Goal: Find specific page/section: Find specific page/section

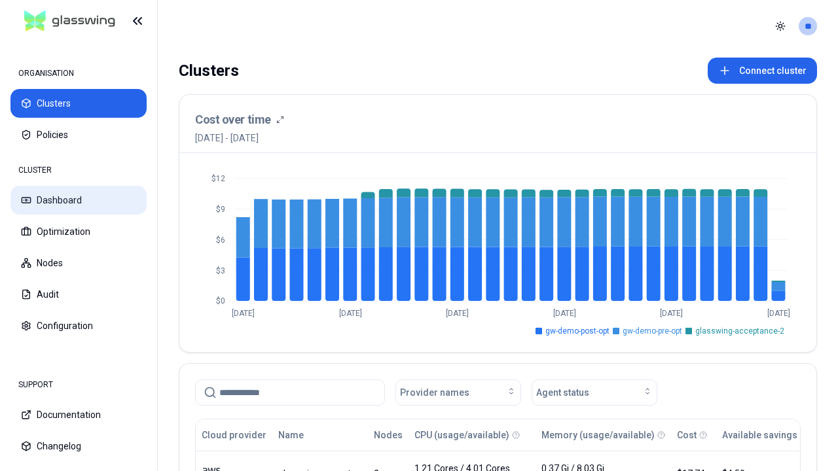
click at [79, 200] on button "Dashboard" at bounding box center [78, 200] width 136 height 29
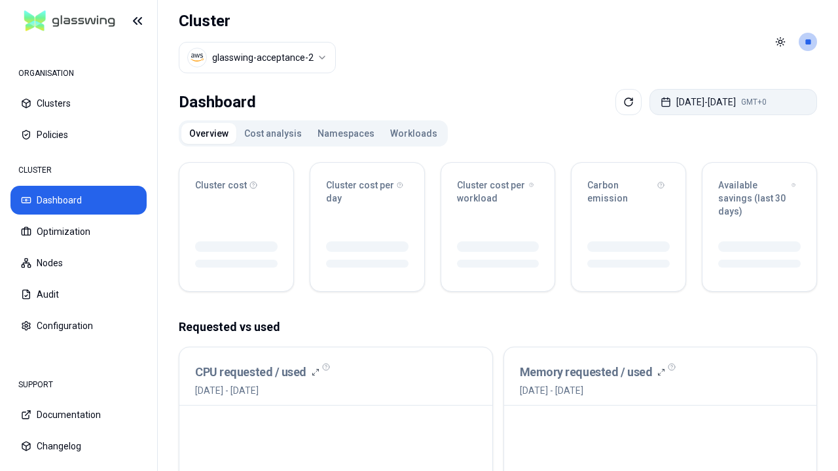
click at [727, 102] on button "Oct 08, 2025 - Oct 15, 2025 GMT+0" at bounding box center [734, 102] width 168 height 26
